Goal: Task Accomplishment & Management: Use online tool/utility

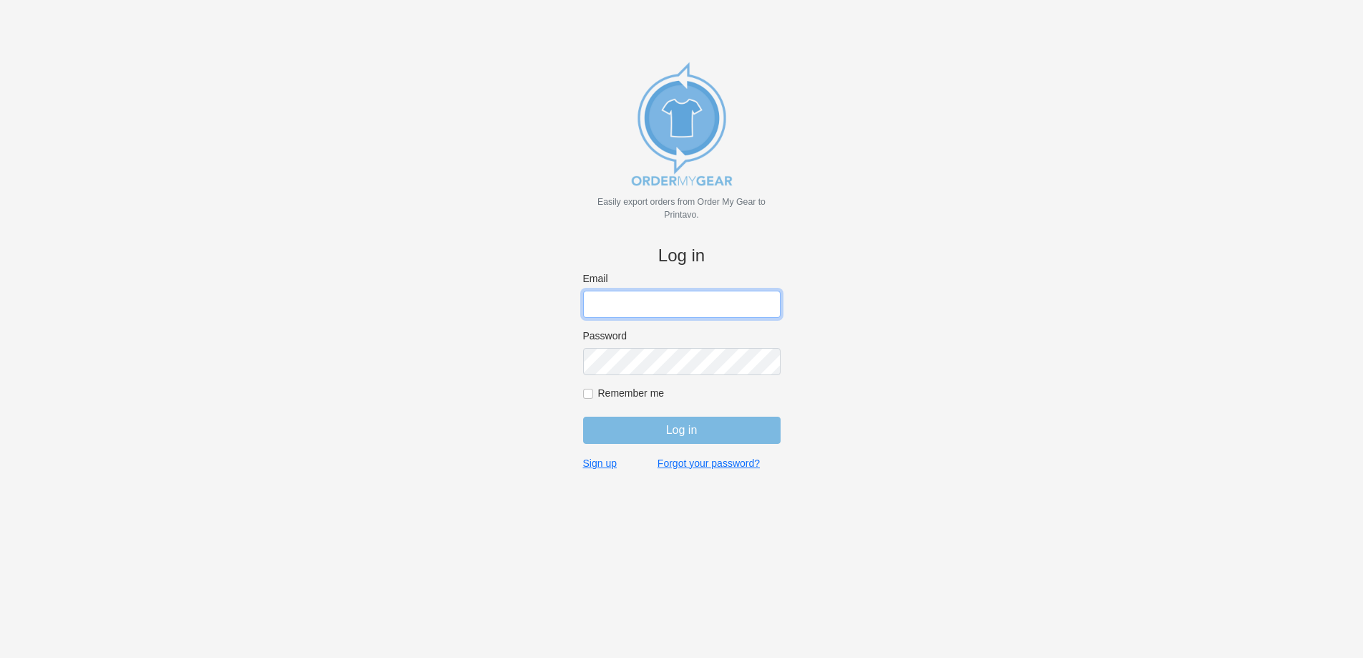
type input "john@medhatsfs.ca"
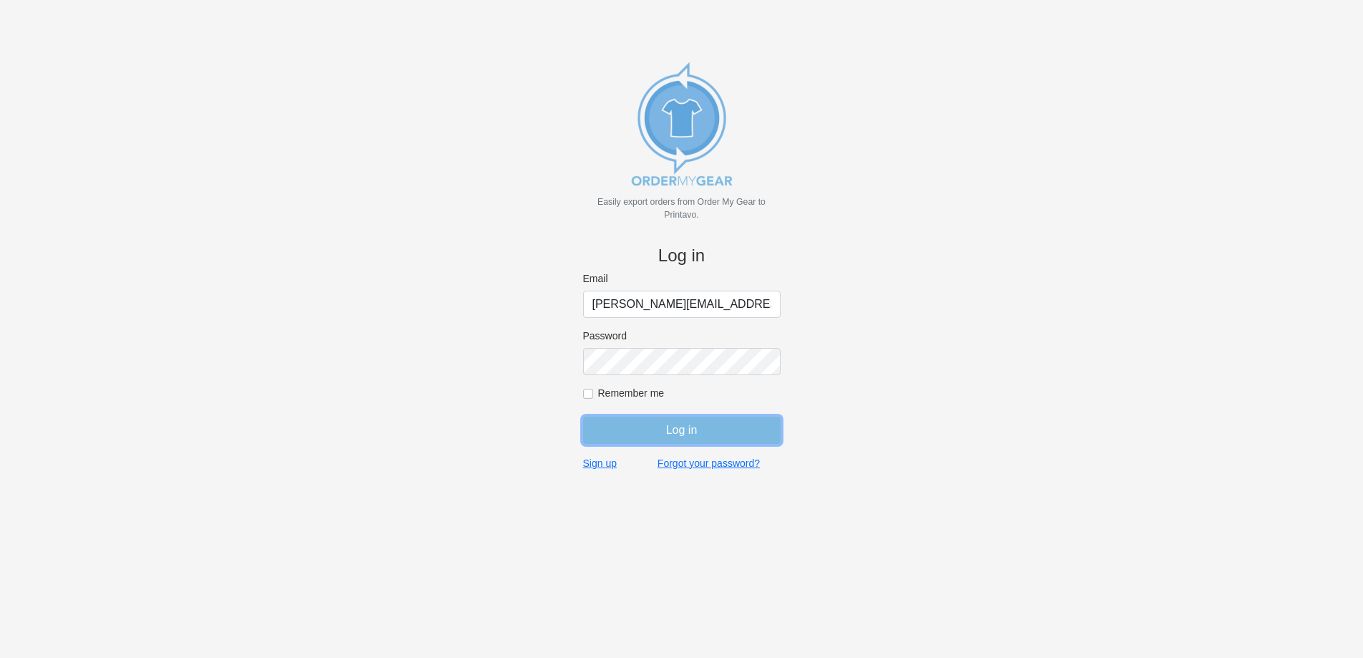
click at [628, 437] on input "Log in" at bounding box center [682, 430] width 198 height 27
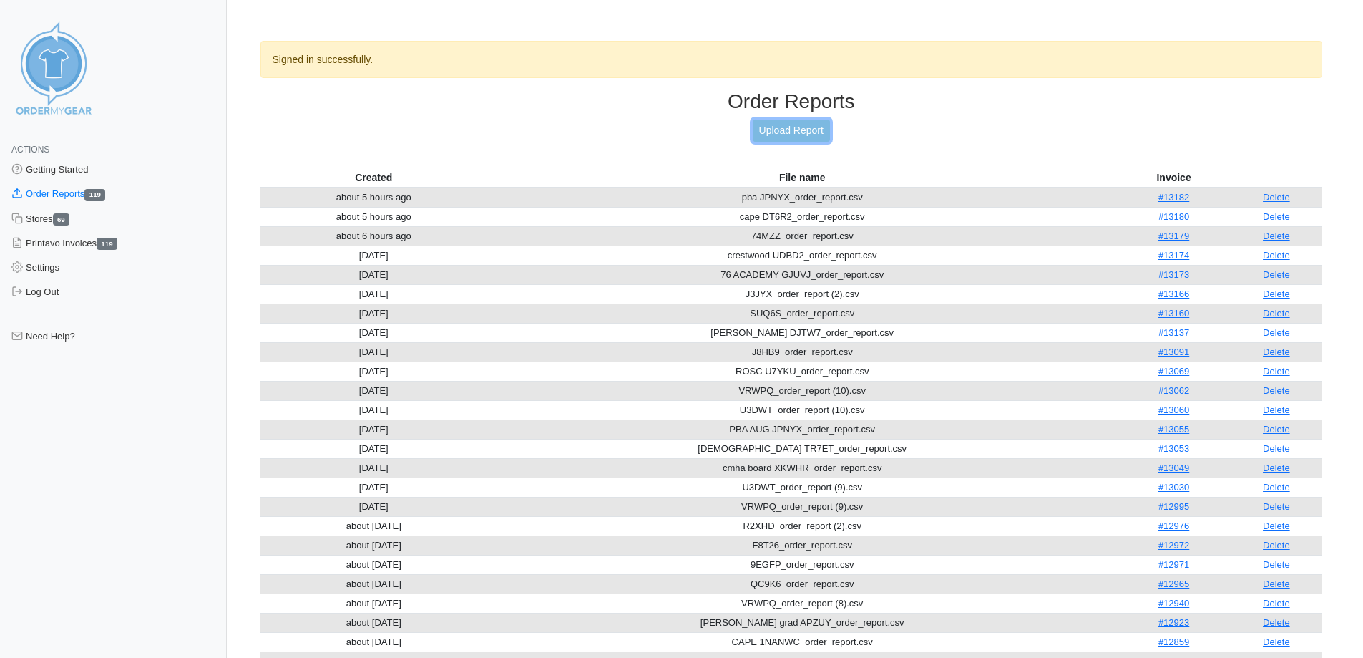
click at [803, 128] on link "Upload Report" at bounding box center [791, 131] width 77 height 22
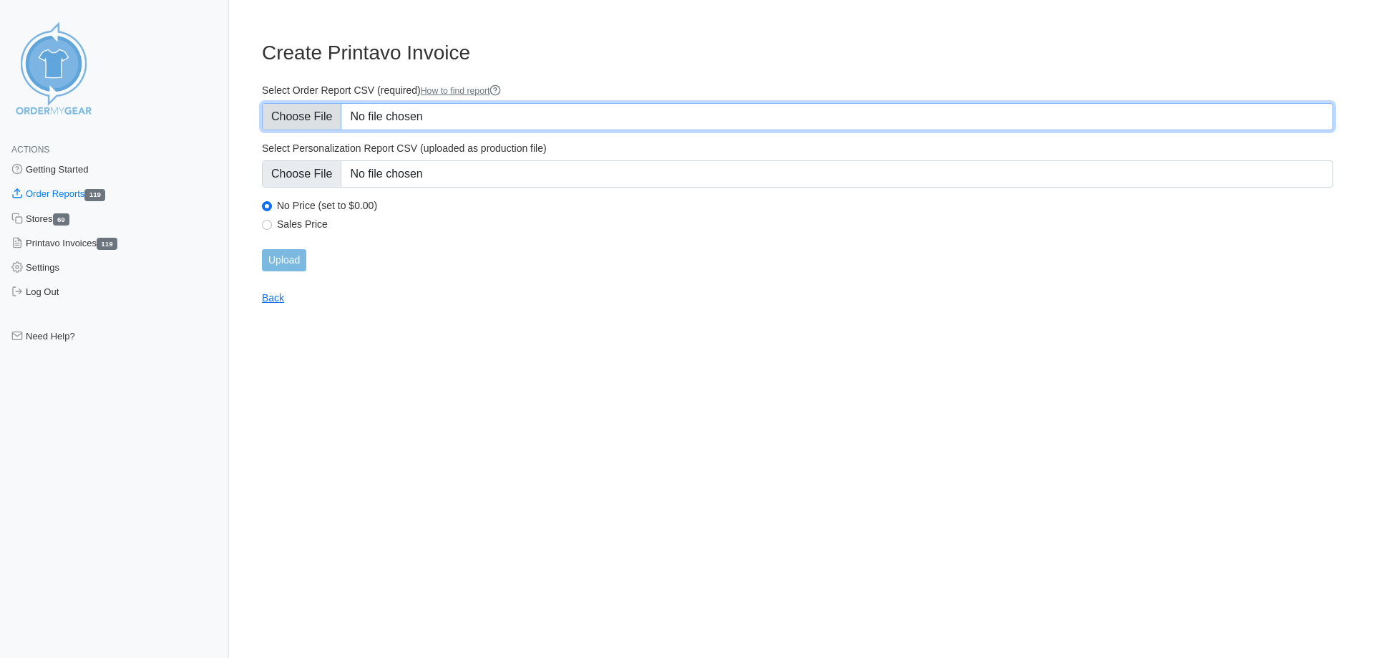
click at [331, 108] on input "Select Order Report CSV (required) How to find report" at bounding box center [797, 116] width 1071 height 27
type input "C:\fakepath\VRWPQ_order_report.csv"
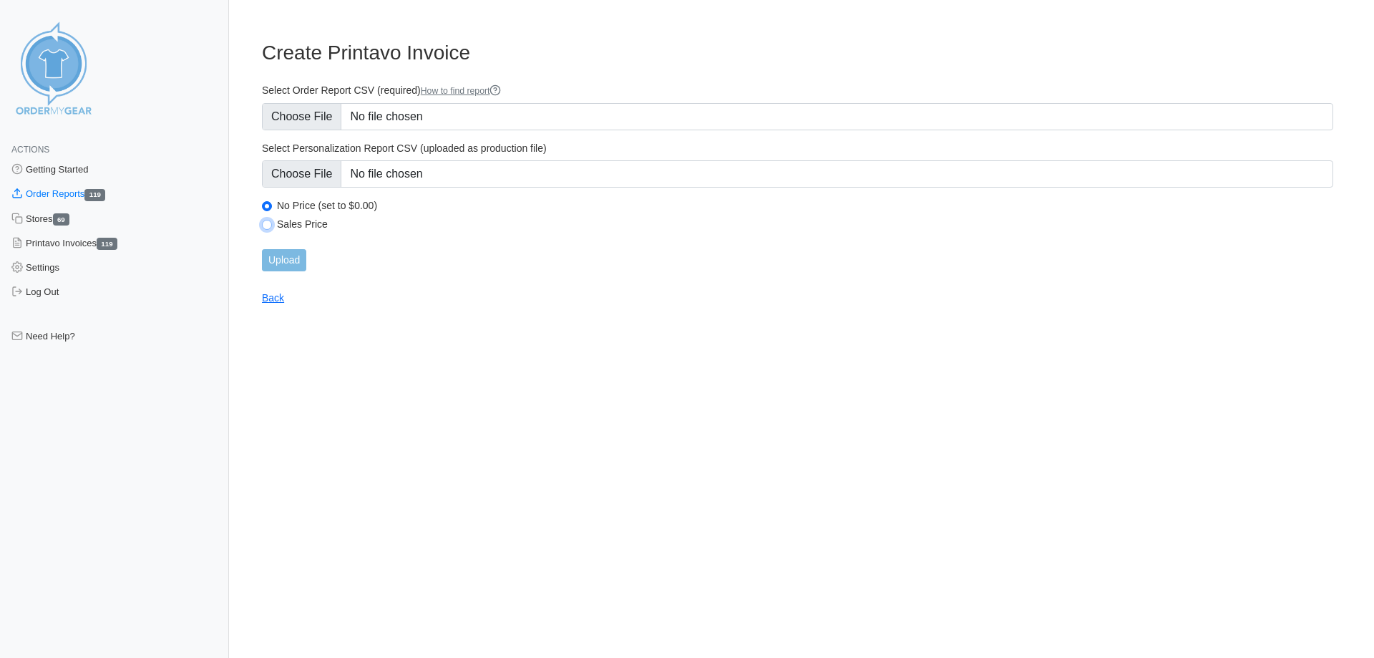
click at [266, 220] on input "Sales Price" at bounding box center [267, 225] width 10 height 10
radio input "true"
click at [283, 253] on input "Upload" at bounding box center [284, 260] width 44 height 22
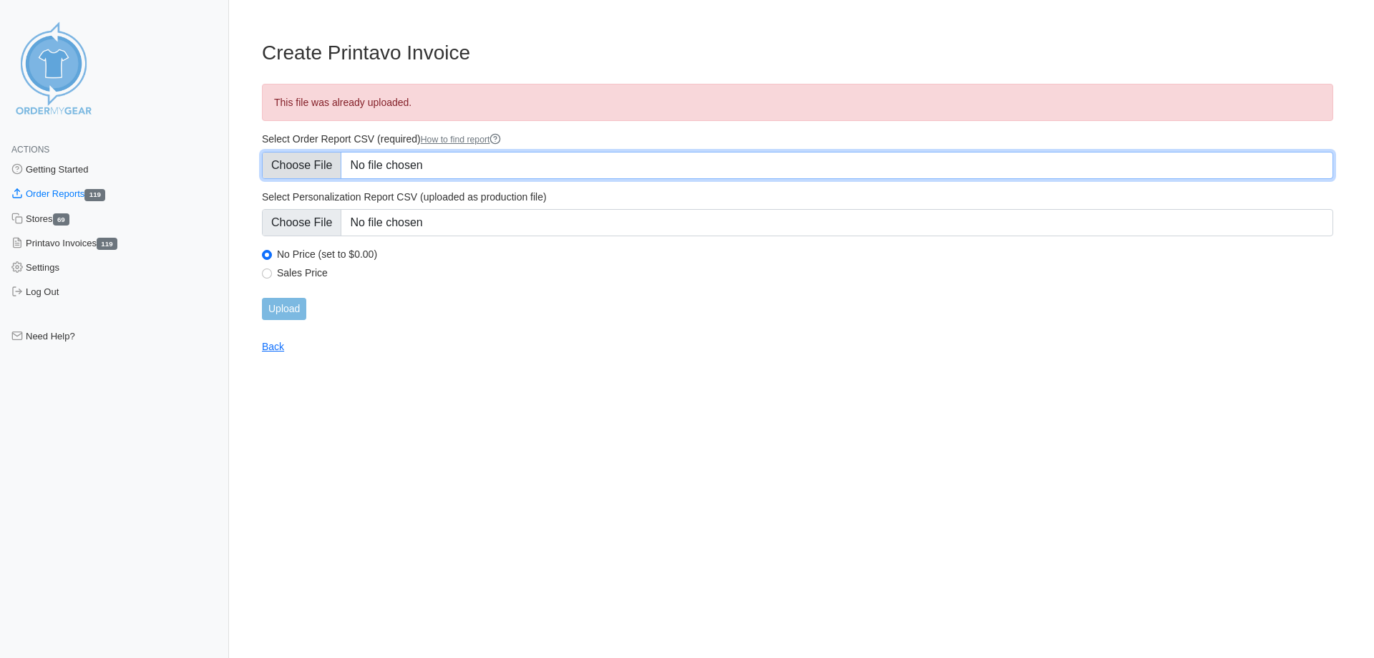
click at [330, 165] on input "Select Order Report CSV (required) How to find report" at bounding box center [797, 165] width 1071 height 27
type input "C:\fakepath\VRWPQ_order_report.csv"
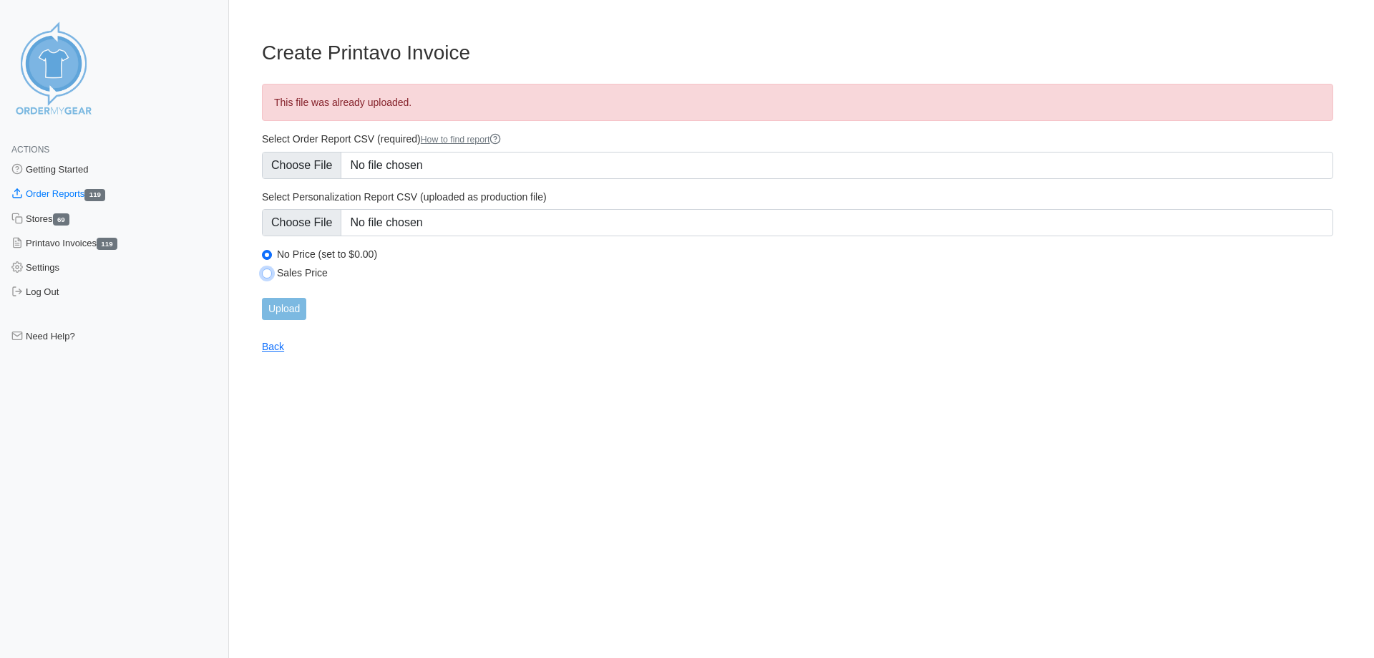
click at [268, 274] on input "Sales Price" at bounding box center [267, 273] width 10 height 10
radio input "true"
click at [273, 301] on input "Upload" at bounding box center [284, 309] width 44 height 22
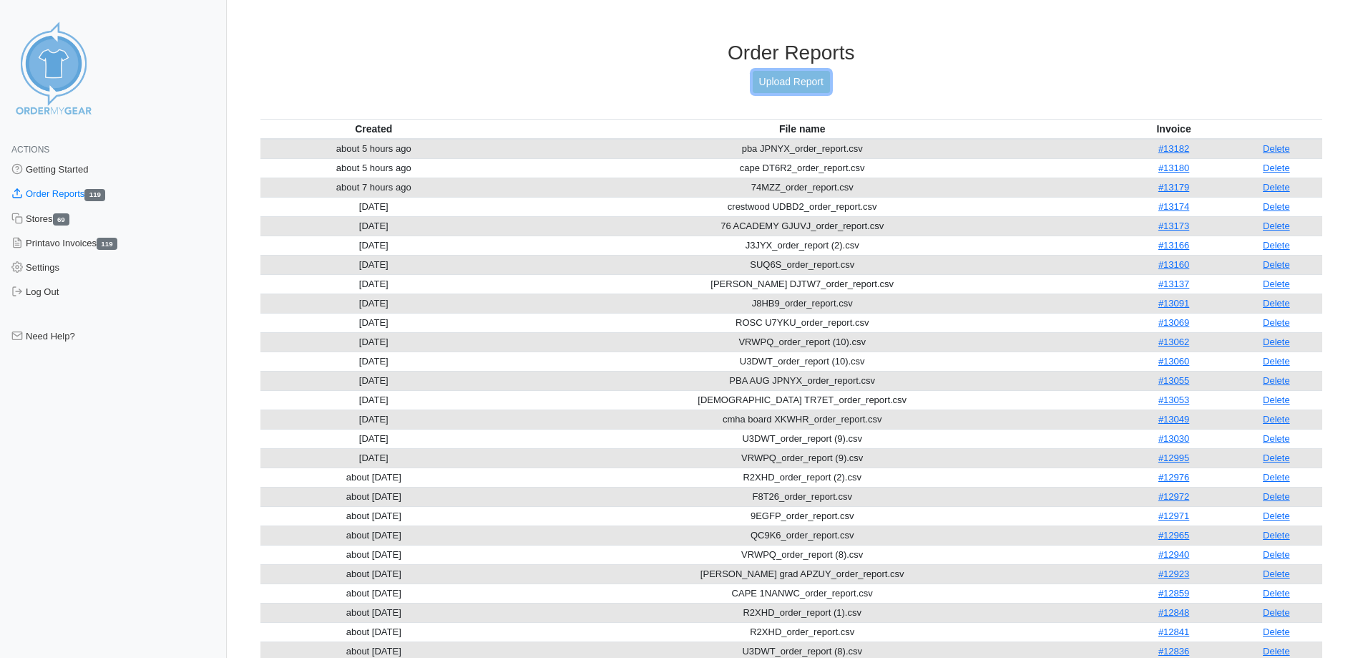
click at [803, 83] on link "Upload Report" at bounding box center [791, 82] width 77 height 22
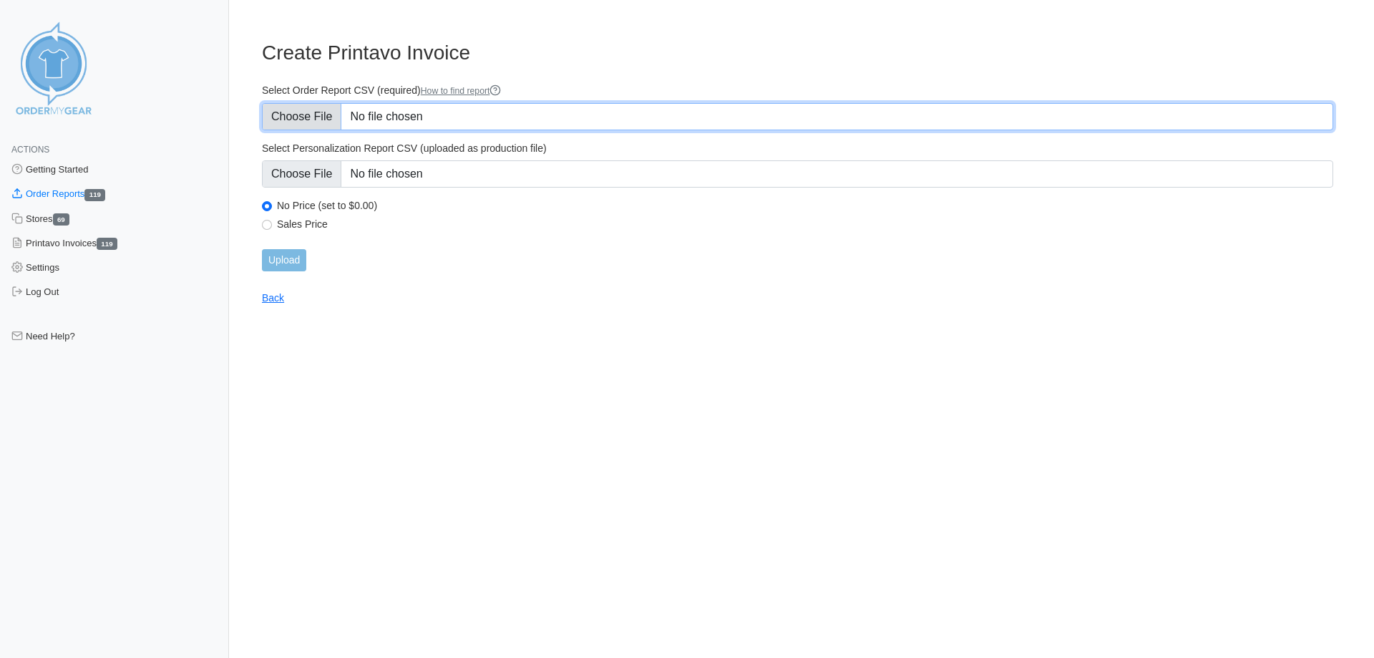
click at [312, 112] on input "Select Order Report CSV (required) How to find report" at bounding box center [797, 116] width 1071 height 27
type input "C:\fakepath\VRWPQ_order_report.csv"
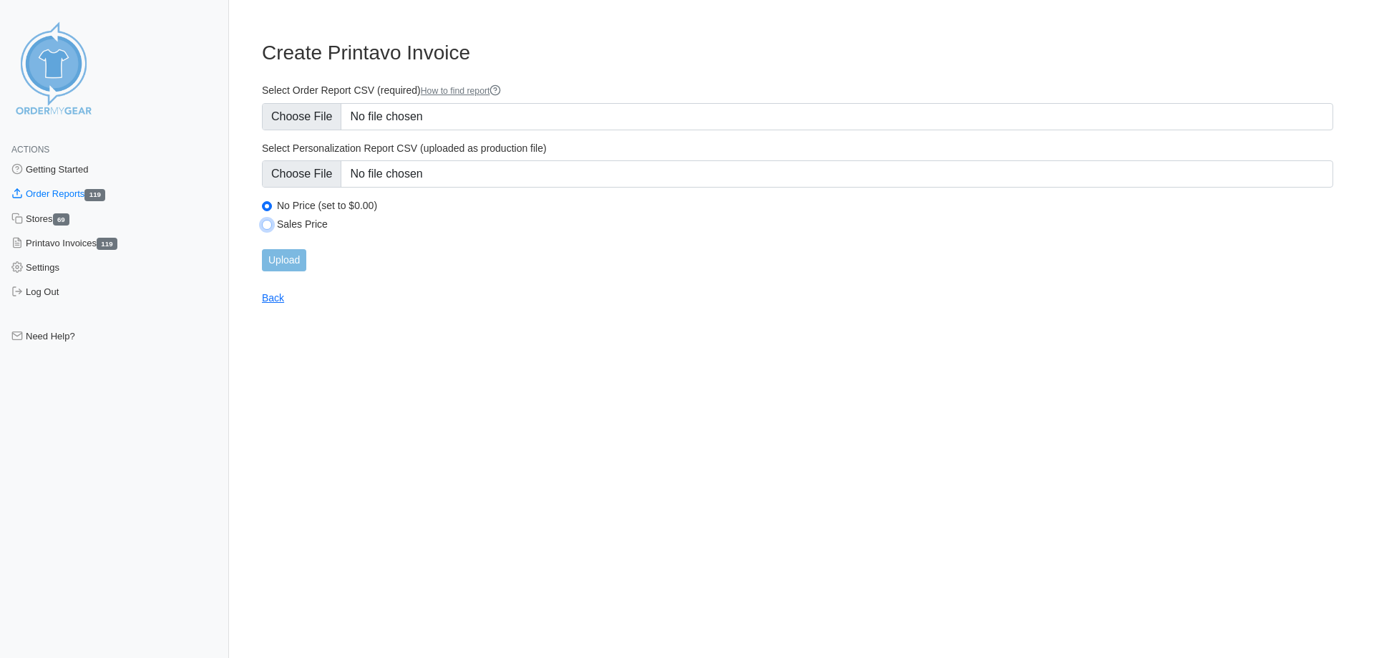
click at [265, 225] on input "Sales Price" at bounding box center [267, 225] width 10 height 10
radio input "true"
click at [271, 255] on input "Upload" at bounding box center [284, 260] width 44 height 22
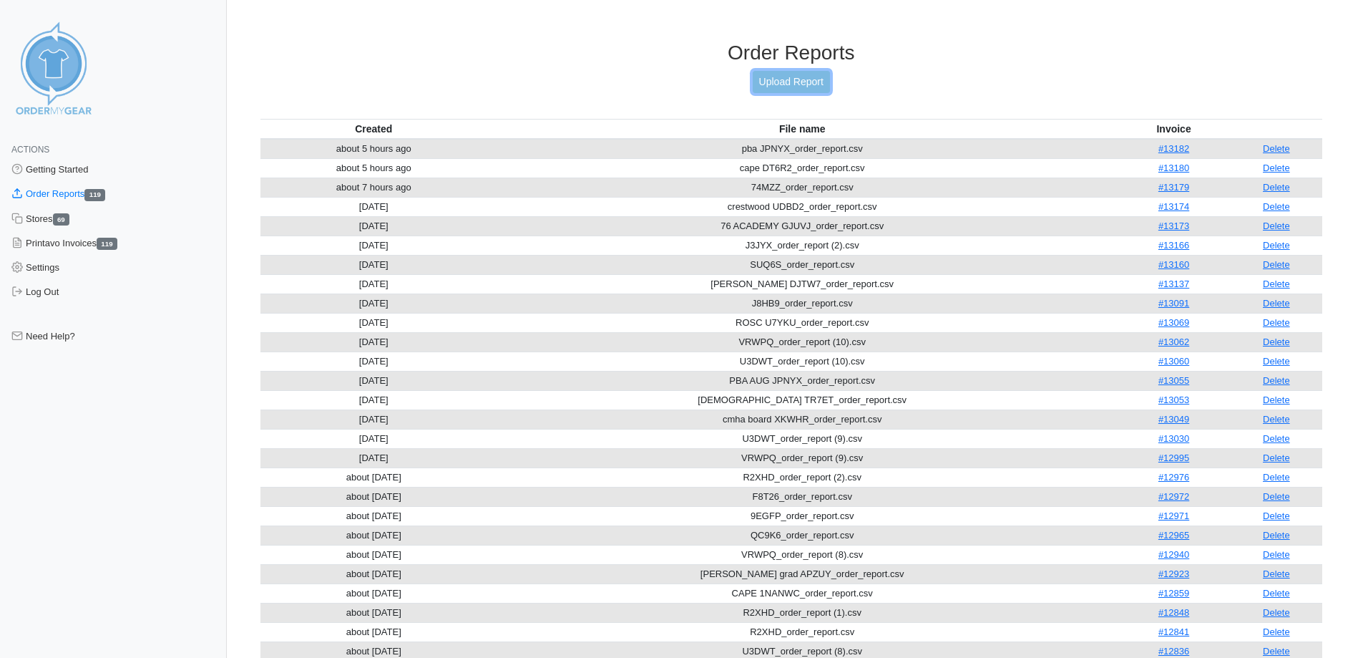
click at [781, 86] on link "Upload Report" at bounding box center [791, 82] width 77 height 22
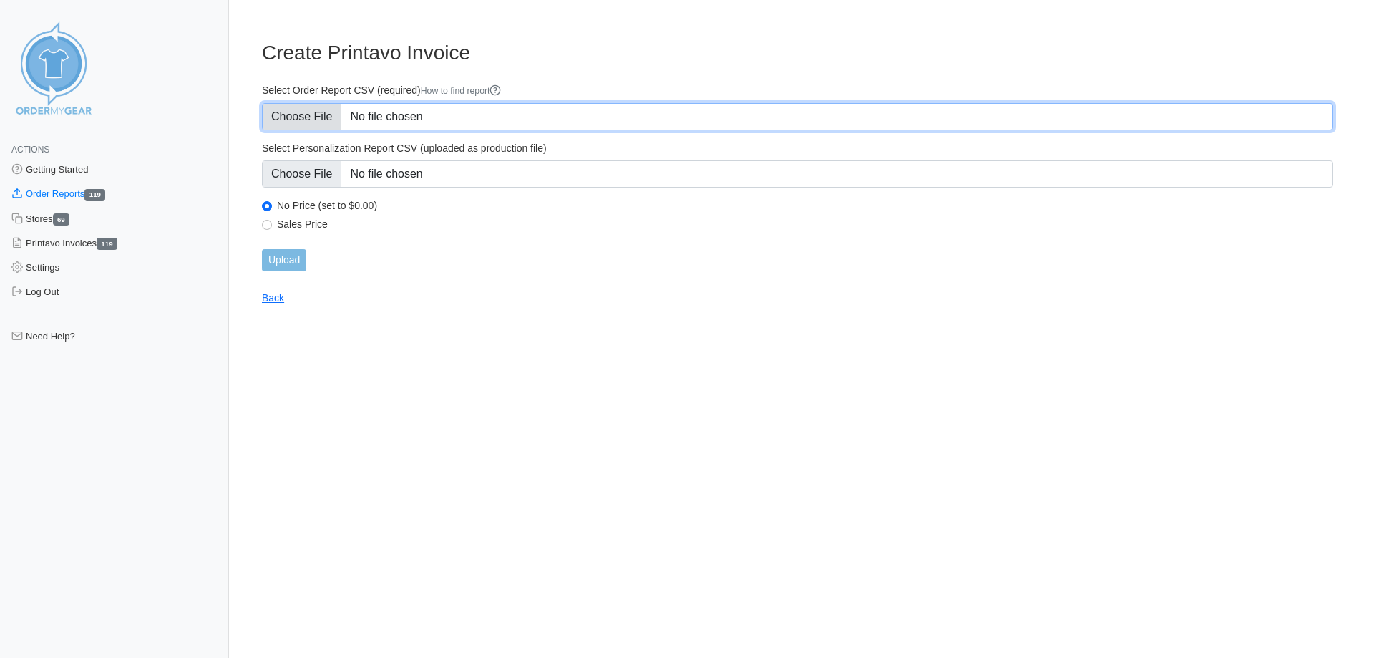
click at [321, 122] on input "Select Order Report CSV (required) How to find report" at bounding box center [797, 116] width 1071 height 27
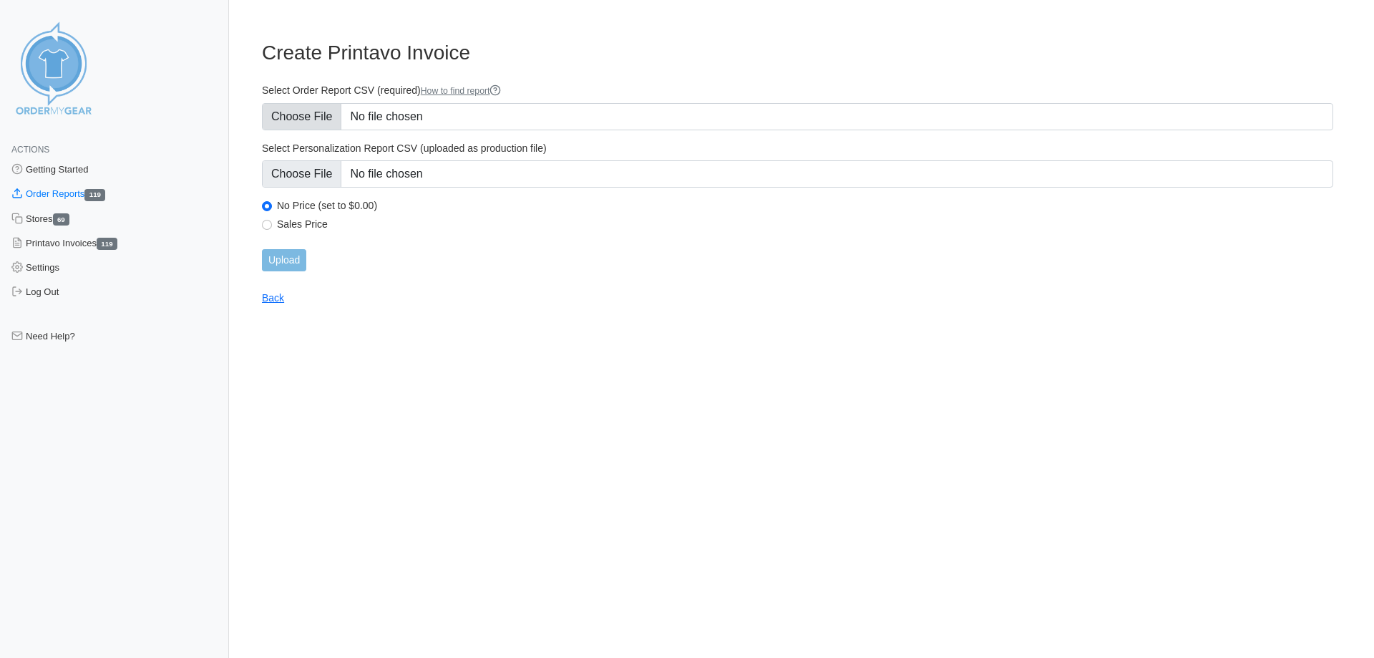
type input "C:\fakepath\VRWPQ_order_report (1).csv"
click at [268, 220] on input "Sales Price" at bounding box center [267, 225] width 10 height 10
radio input "true"
click at [277, 256] on input "Upload" at bounding box center [284, 260] width 44 height 22
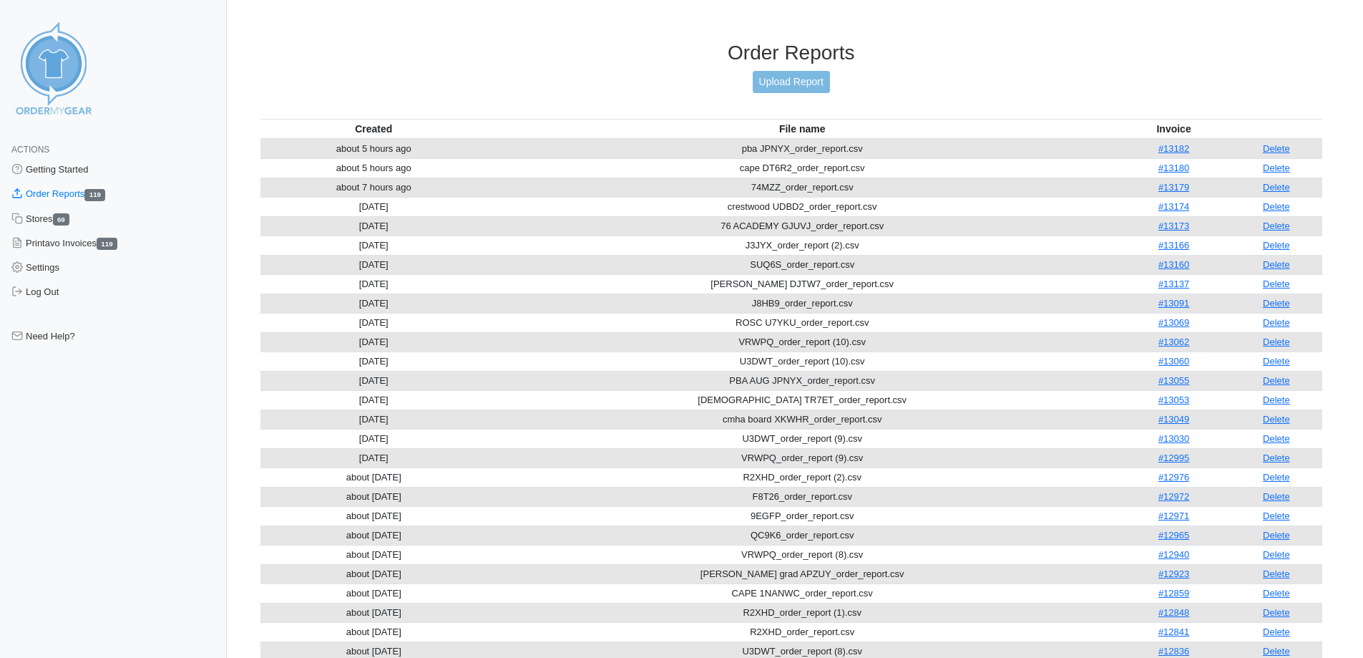
click at [656, 69] on div "Order Reports Upload Report" at bounding box center [791, 80] width 1063 height 78
click at [1287, 342] on link "Delete" at bounding box center [1276, 341] width 27 height 11
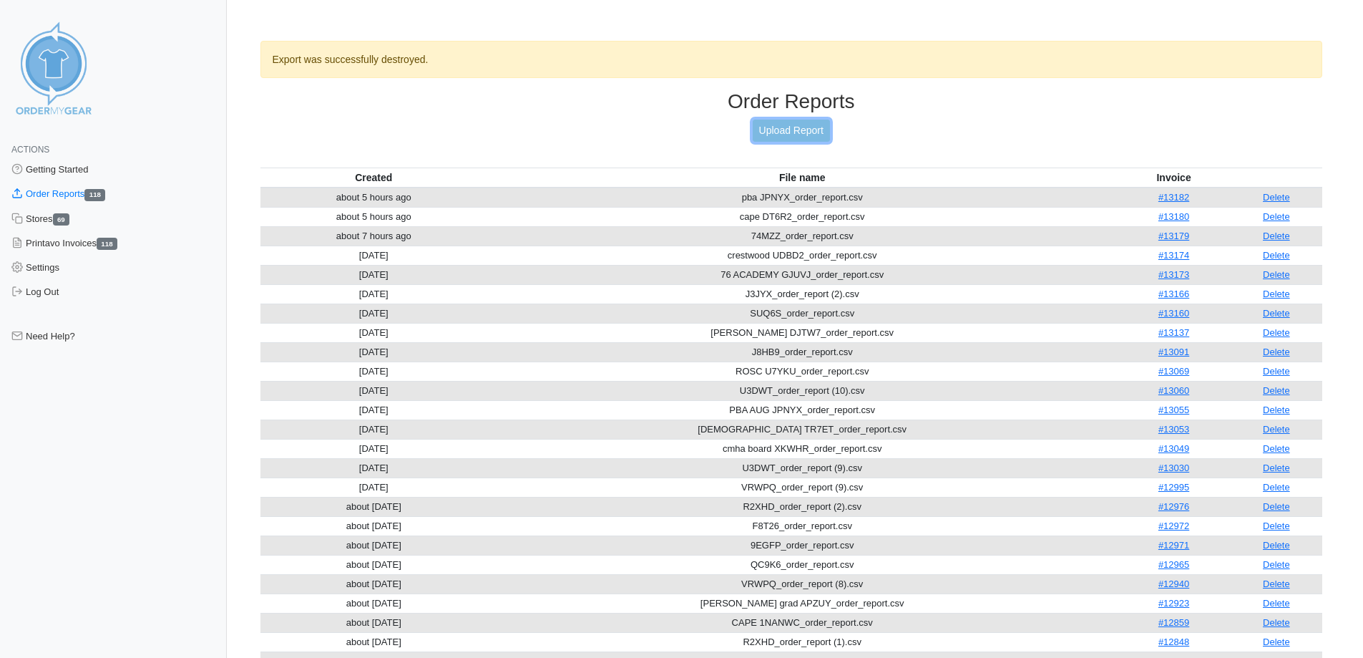
click at [770, 131] on link "Upload Report" at bounding box center [791, 131] width 77 height 22
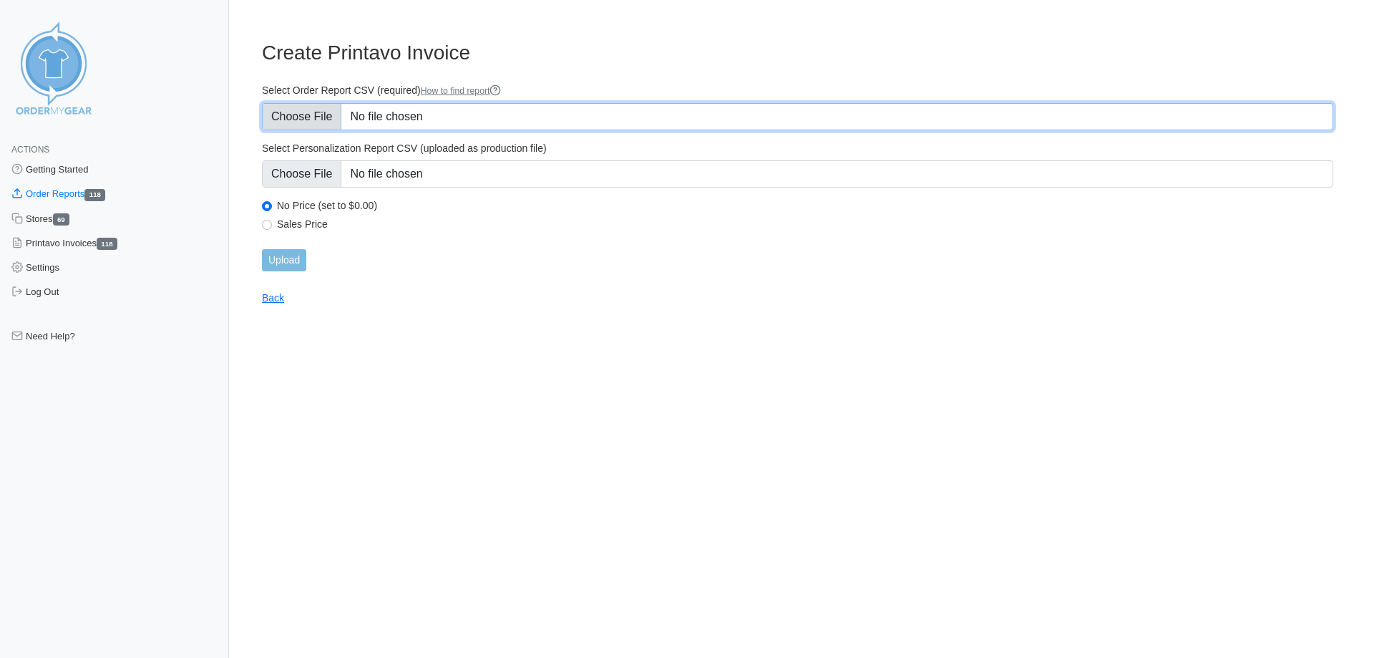
click at [302, 118] on input "Select Order Report CSV (required) How to find report" at bounding box center [797, 116] width 1071 height 27
type input "C:\fakepath\VRWPQ_order_report (1).csv"
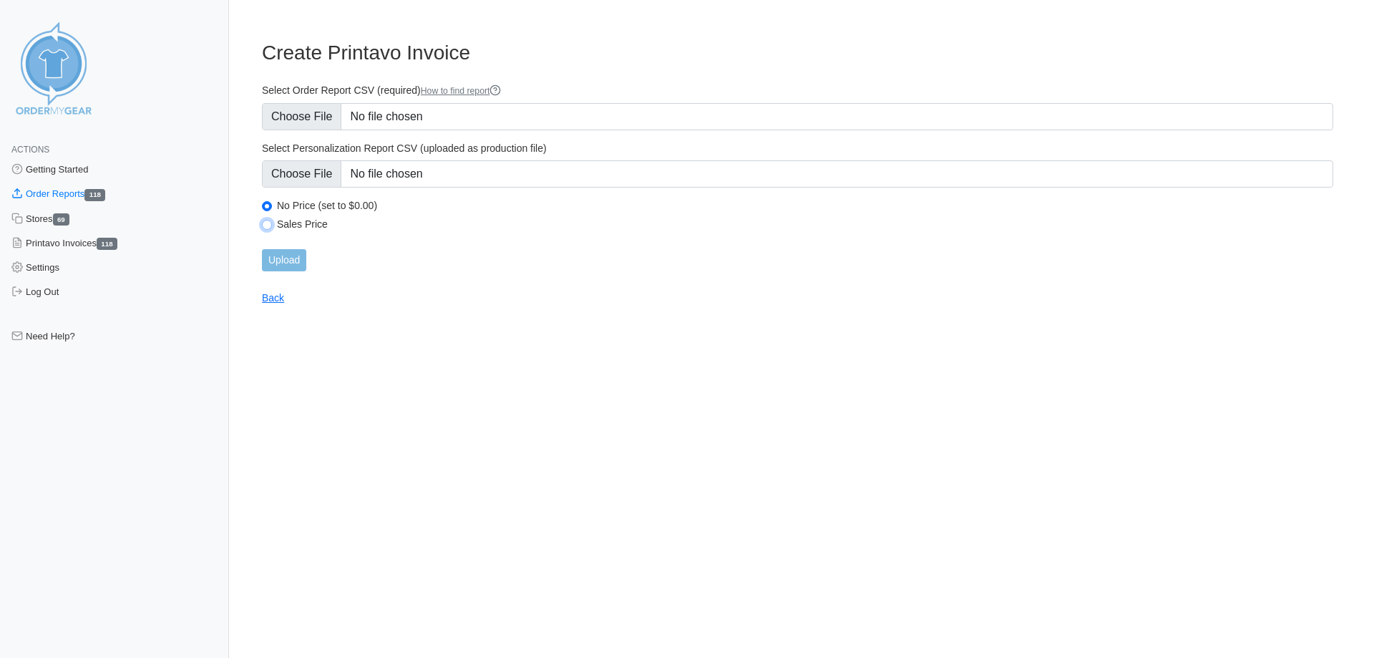
click at [265, 221] on input "Sales Price" at bounding box center [267, 225] width 10 height 10
radio input "true"
click at [272, 250] on input "Upload" at bounding box center [284, 260] width 44 height 22
